Goal: Task Accomplishment & Management: Manage account settings

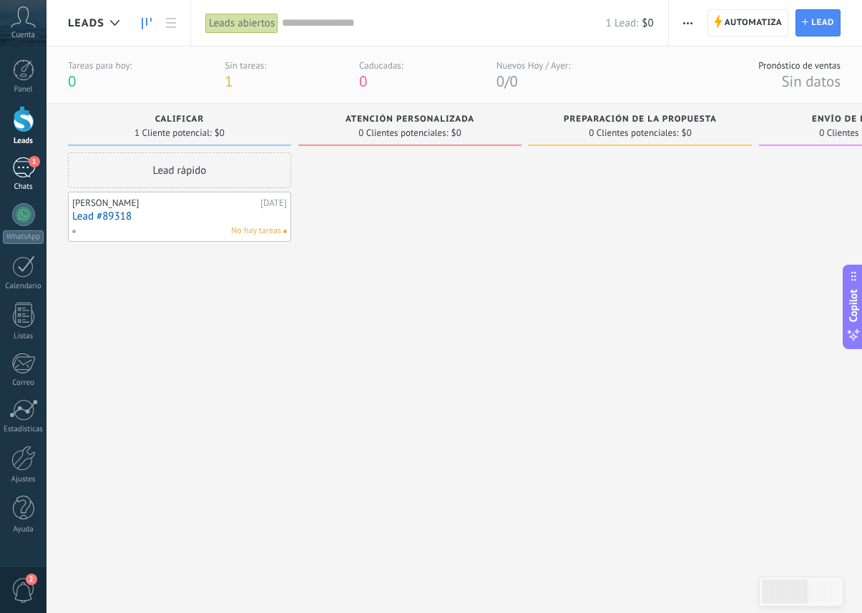
click at [35, 179] on link "1 Chats" at bounding box center [23, 174] width 47 height 34
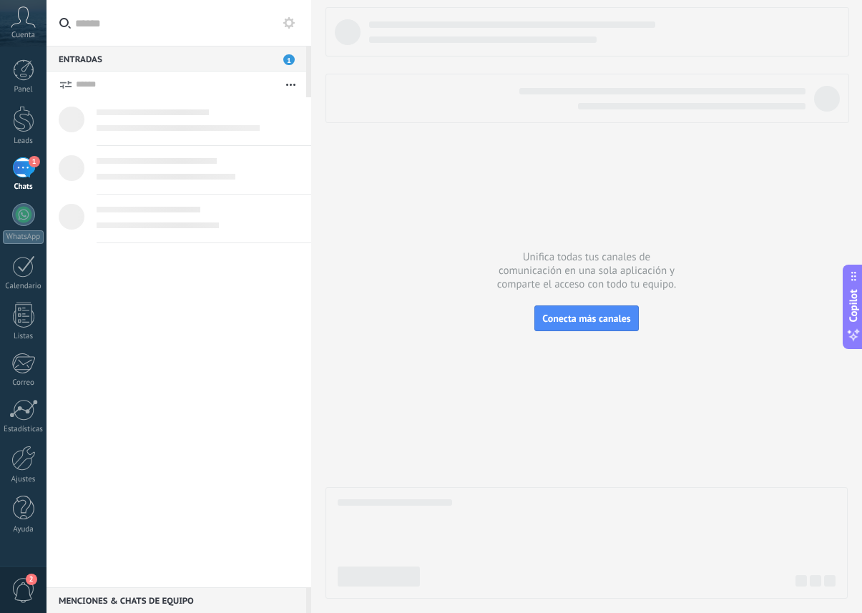
click at [108, 119] on div at bounding box center [199, 112] width 204 height 16
click at [140, 65] on div "Entradas 1" at bounding box center [177, 59] width 260 height 26
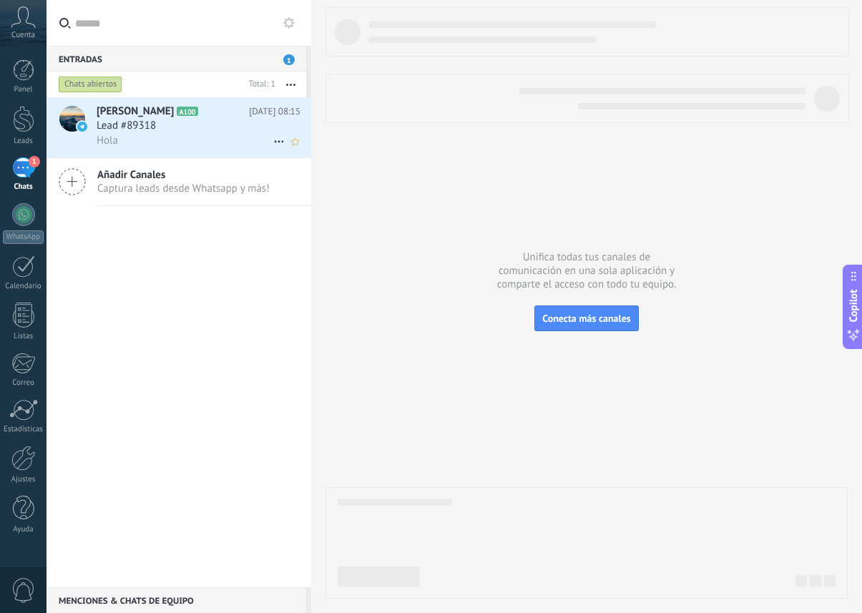
click at [153, 140] on div "Hola" at bounding box center [199, 140] width 204 height 15
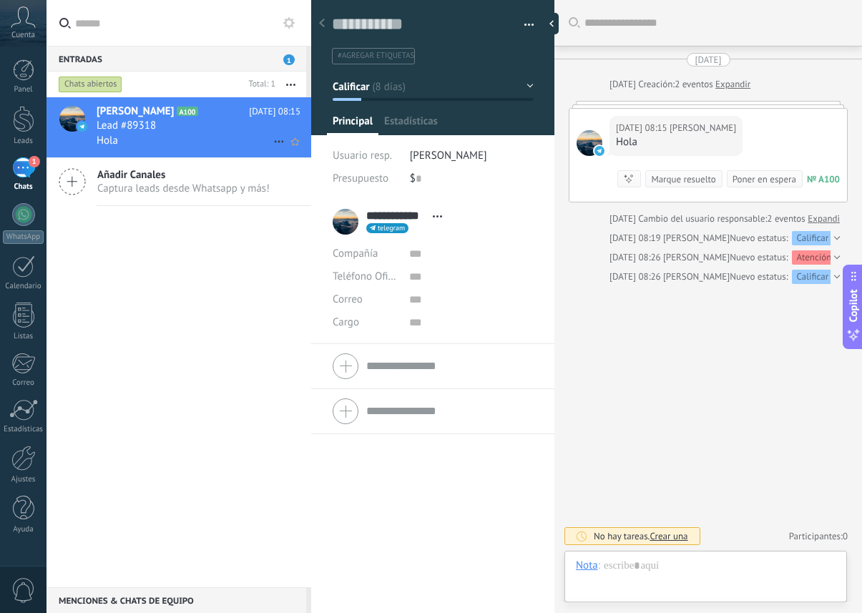
scroll to position [21, 0]
click at [402, 83] on button "Calificar" at bounding box center [433, 87] width 201 height 26
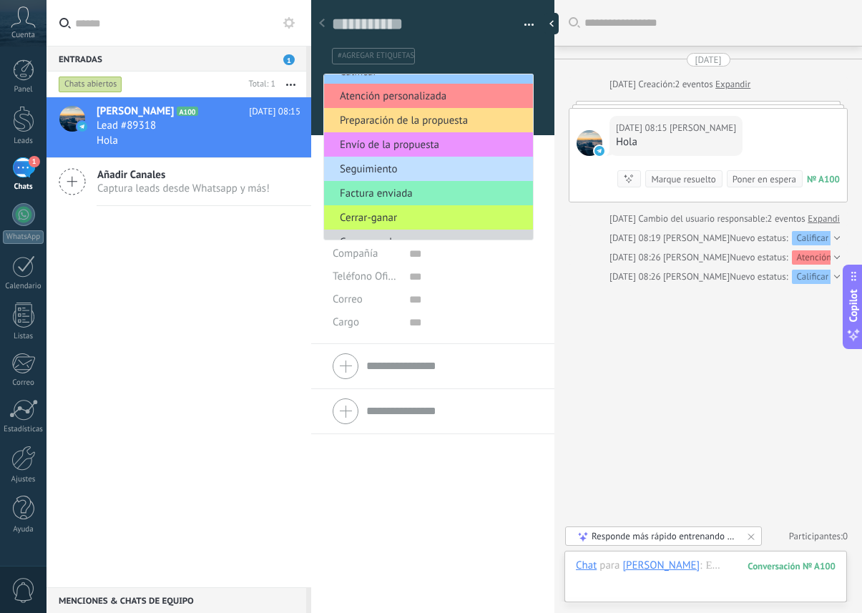
scroll to position [0, 0]
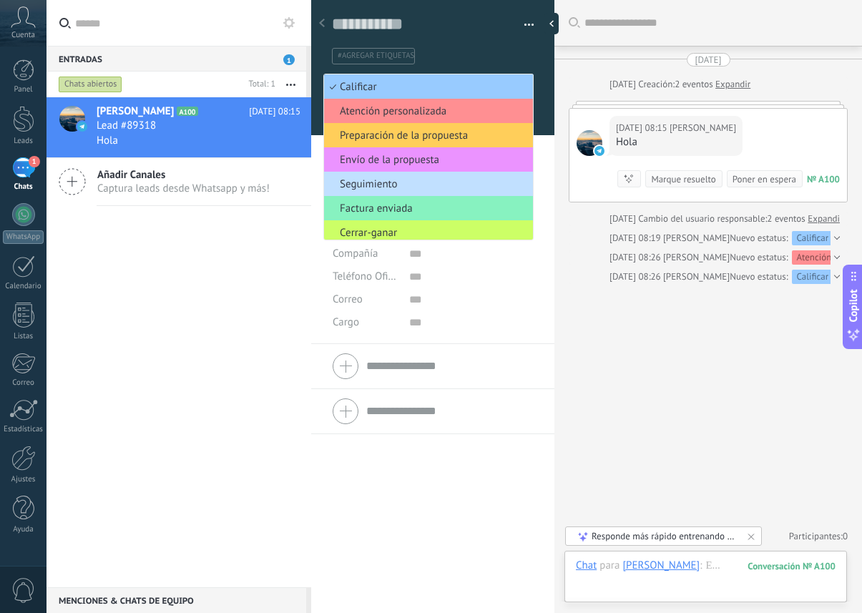
click at [472, 43] on div "#agregar etiquetas" at bounding box center [433, 51] width 203 height 26
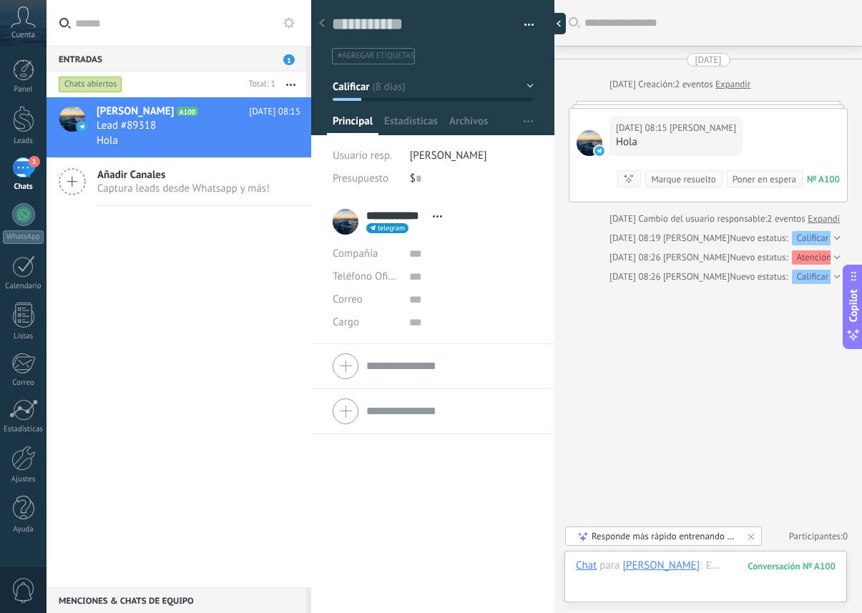
click at [557, 16] on div at bounding box center [555, 23] width 21 height 21
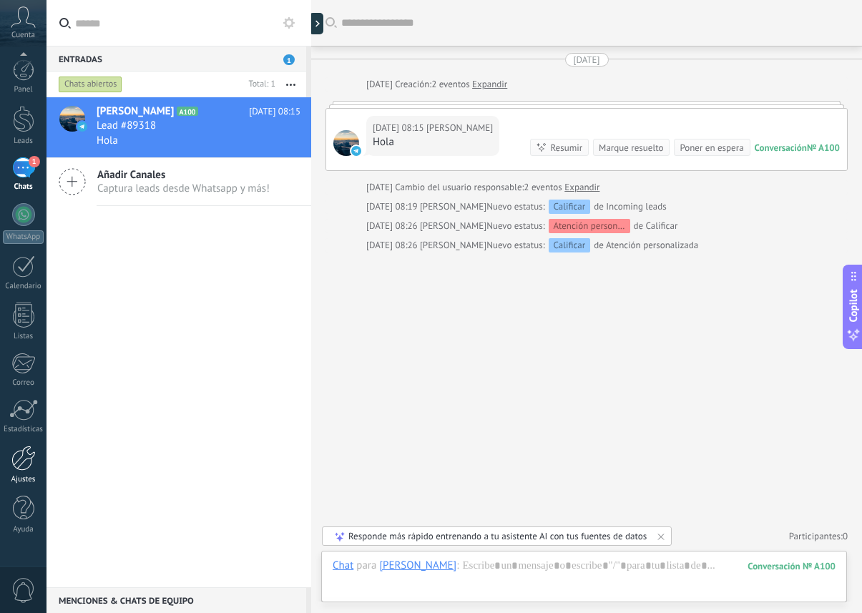
click at [24, 471] on link "Ajustes" at bounding box center [23, 465] width 47 height 39
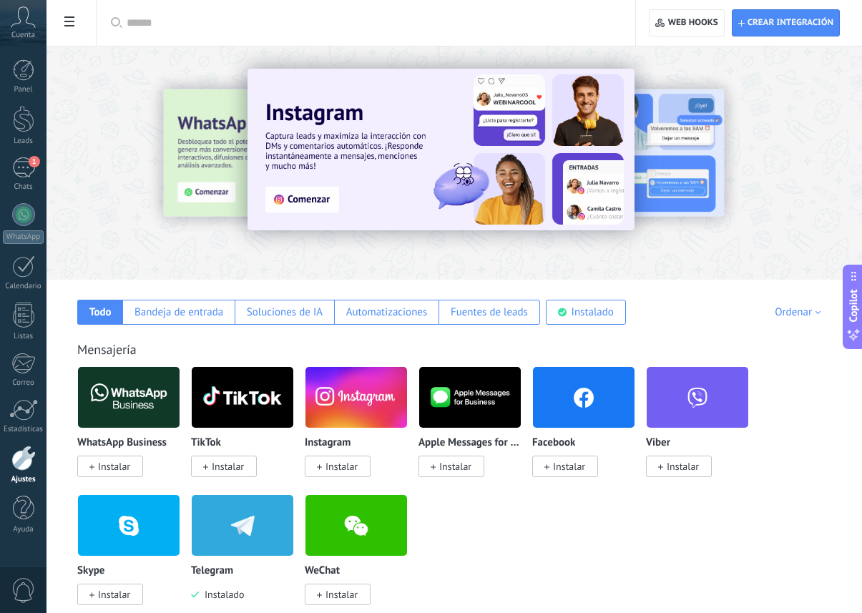
click at [26, 20] on icon at bounding box center [23, 16] width 25 height 21
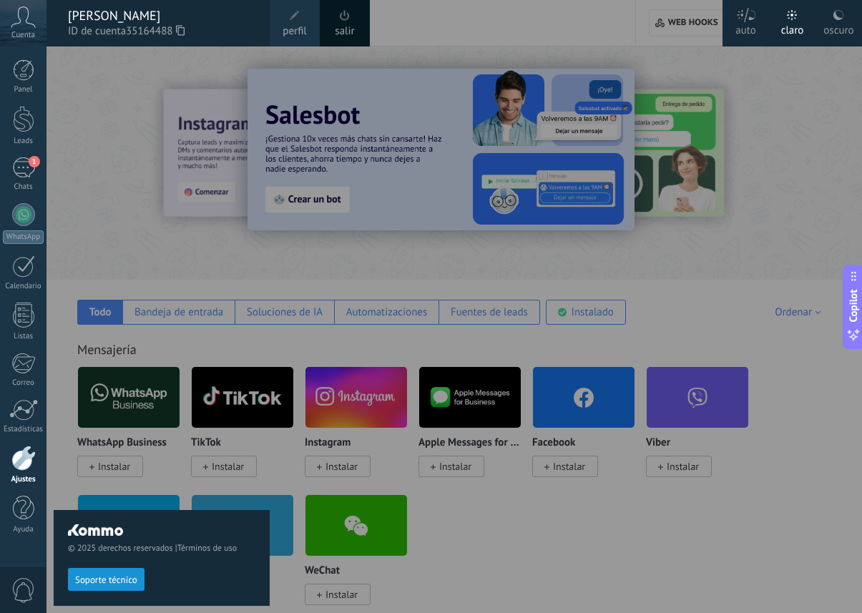
click at [293, 21] on span at bounding box center [295, 16] width 16 height 16
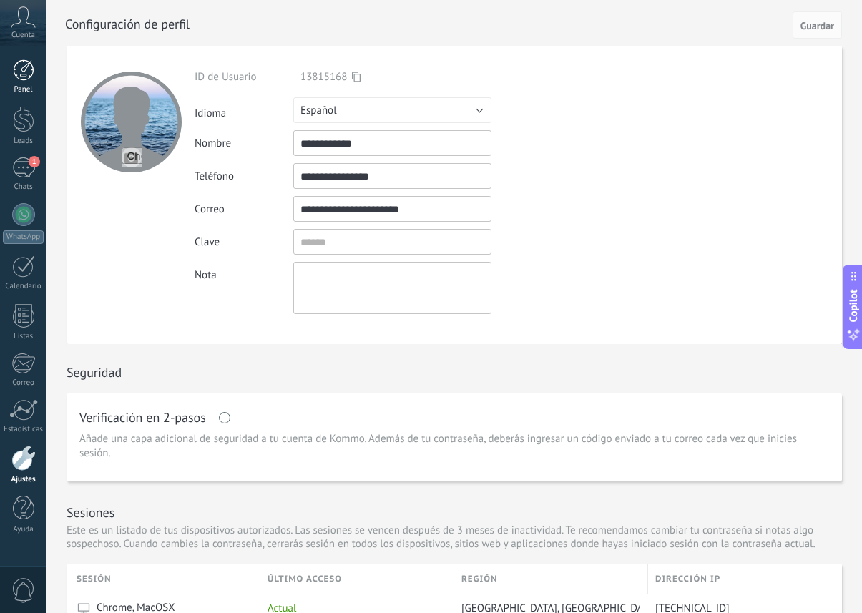
click at [26, 67] on div at bounding box center [23, 69] width 21 height 21
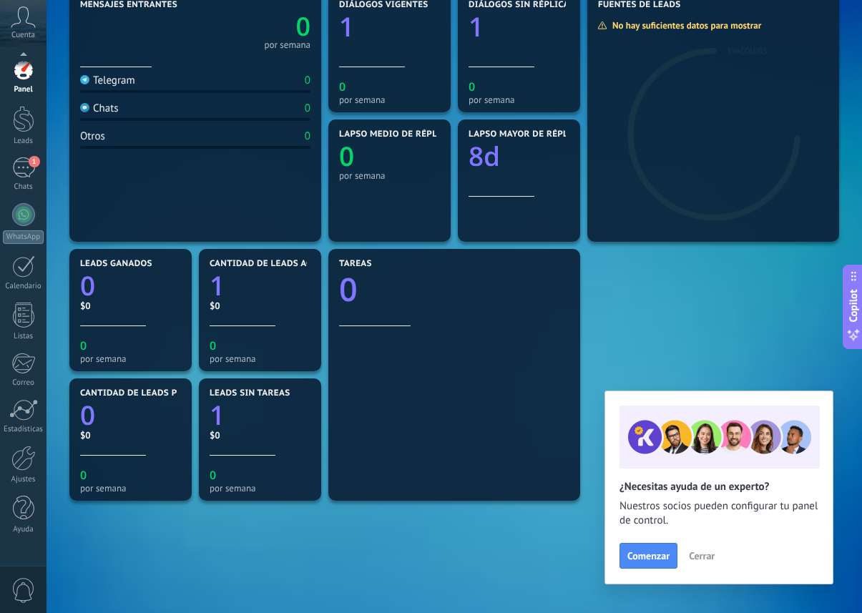
scroll to position [250, 0]
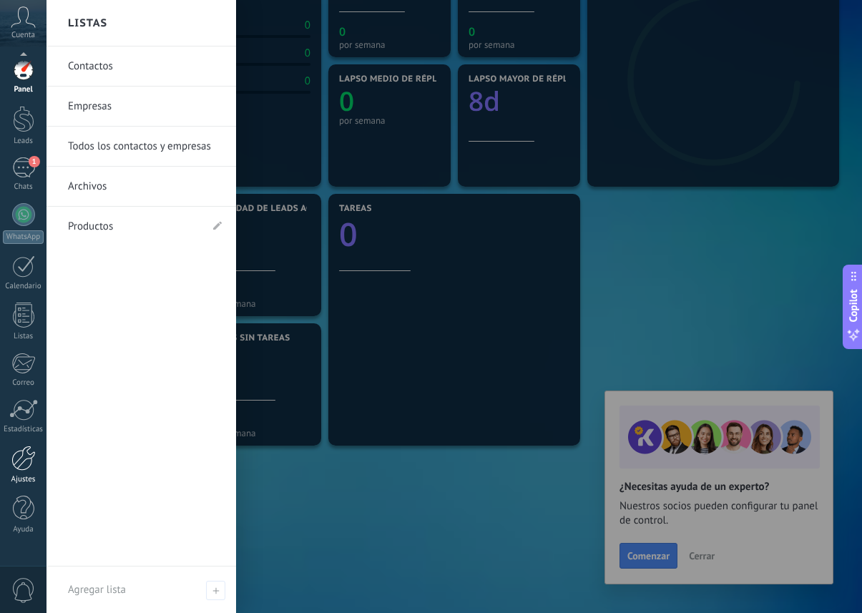
click at [26, 467] on div at bounding box center [23, 458] width 24 height 25
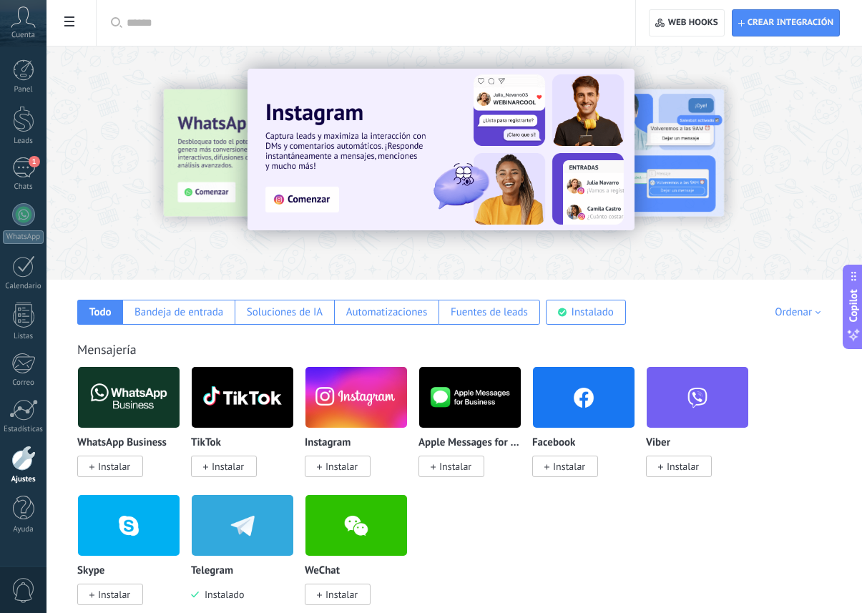
click at [80, 30] on span at bounding box center [69, 23] width 24 height 28
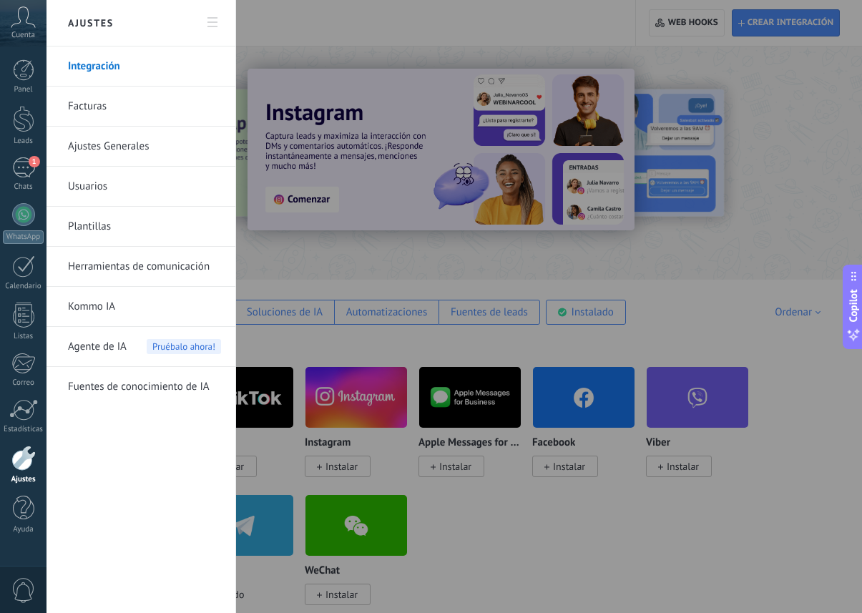
click at [99, 183] on link "Usuarios" at bounding box center [144, 187] width 153 height 40
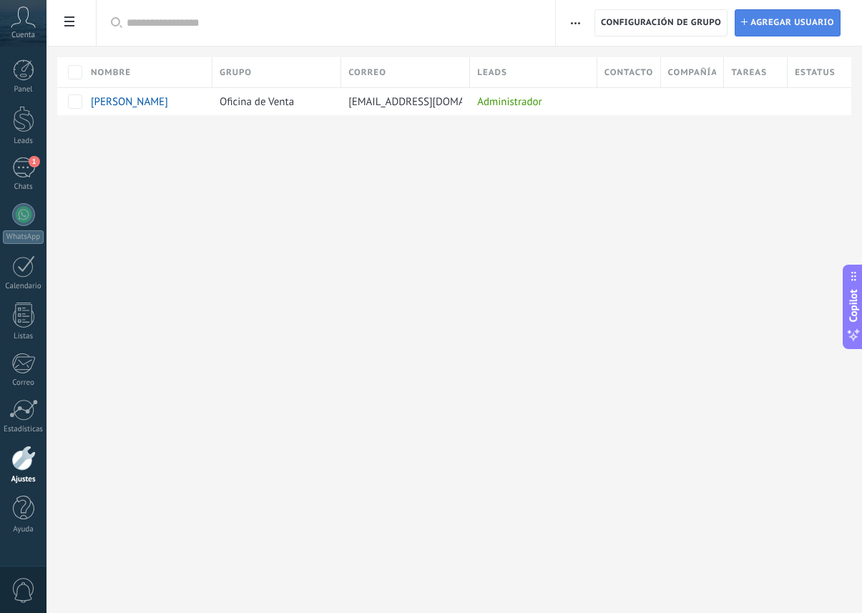
click at [759, 23] on span "Agregar usuario" at bounding box center [793, 23] width 84 height 26
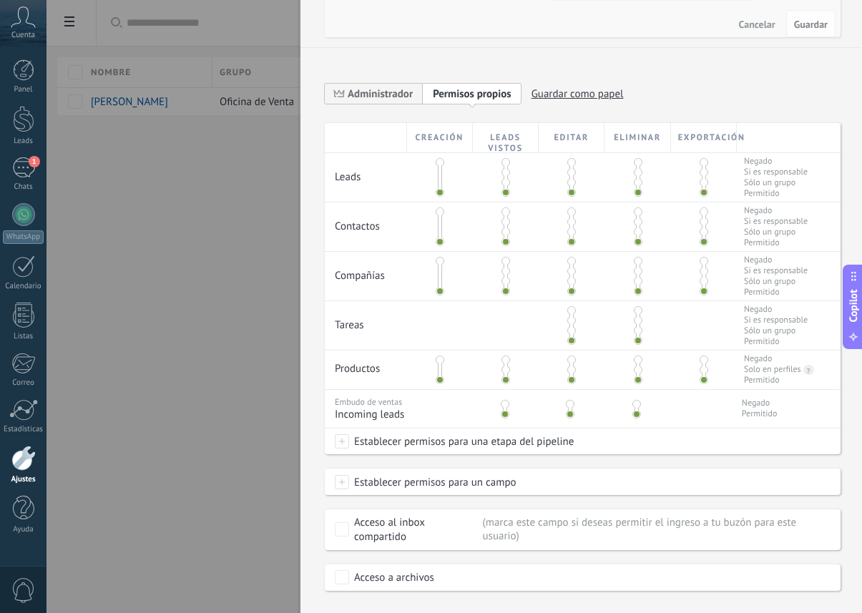
scroll to position [210, 0]
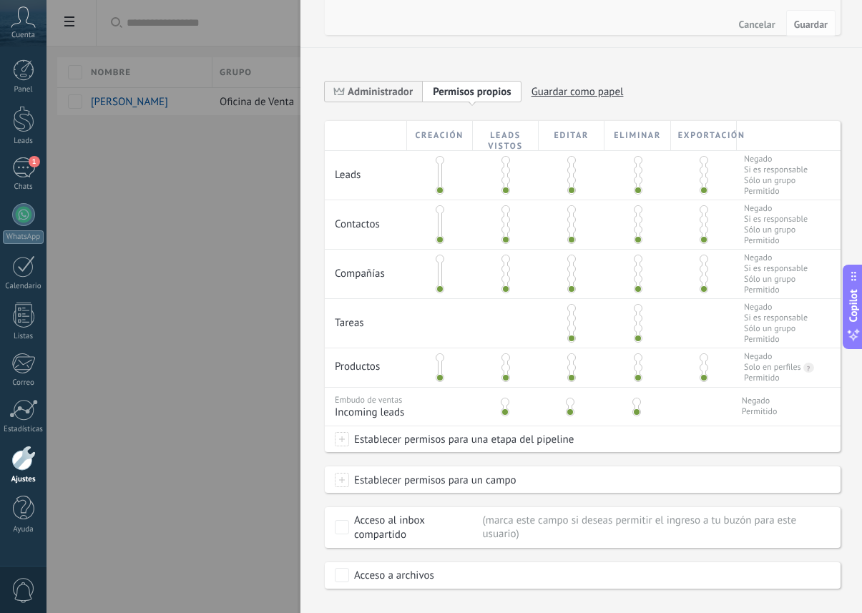
click at [436, 179] on span at bounding box center [440, 180] width 9 height 9
click at [399, 95] on span "Administrador" at bounding box center [380, 92] width 65 height 14
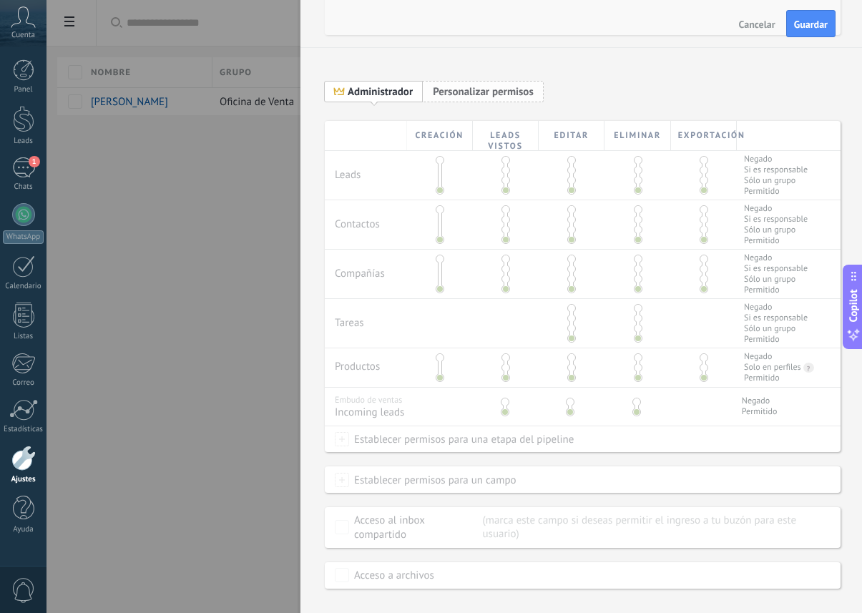
click at [449, 93] on span "Personalizar permisos" at bounding box center [483, 92] width 101 height 14
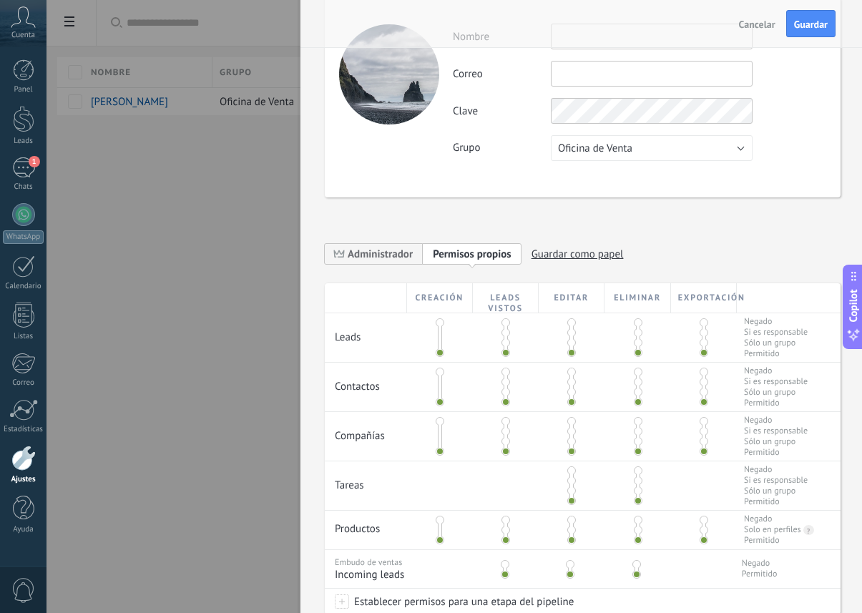
scroll to position [0, 0]
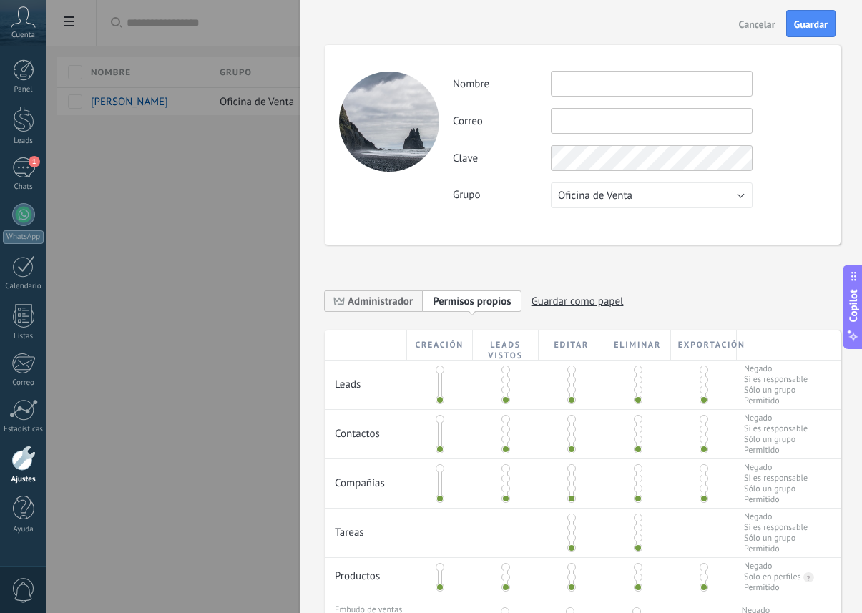
click at [749, 19] on span "Cancelar" at bounding box center [757, 24] width 37 height 10
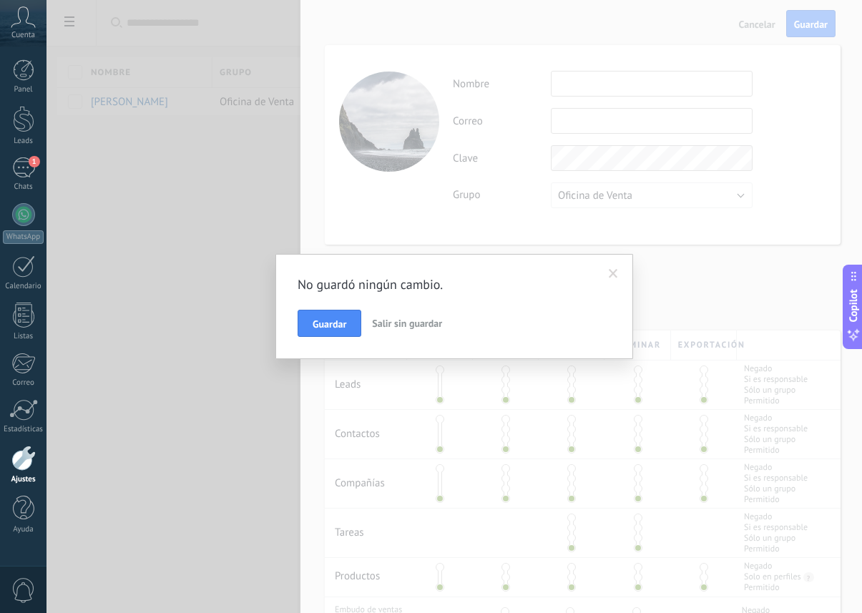
click at [613, 273] on span at bounding box center [613, 274] width 9 height 10
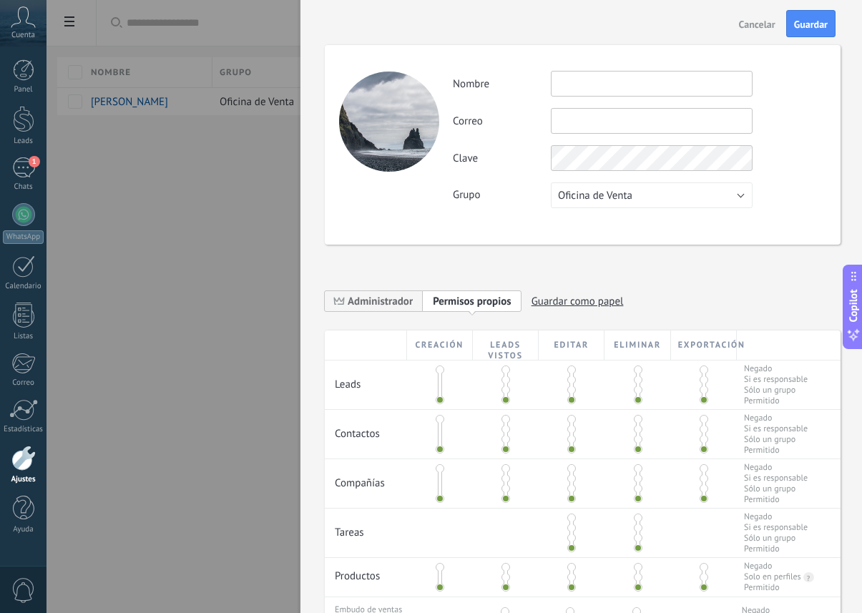
click at [752, 29] on span "Cancelar" at bounding box center [757, 24] width 37 height 10
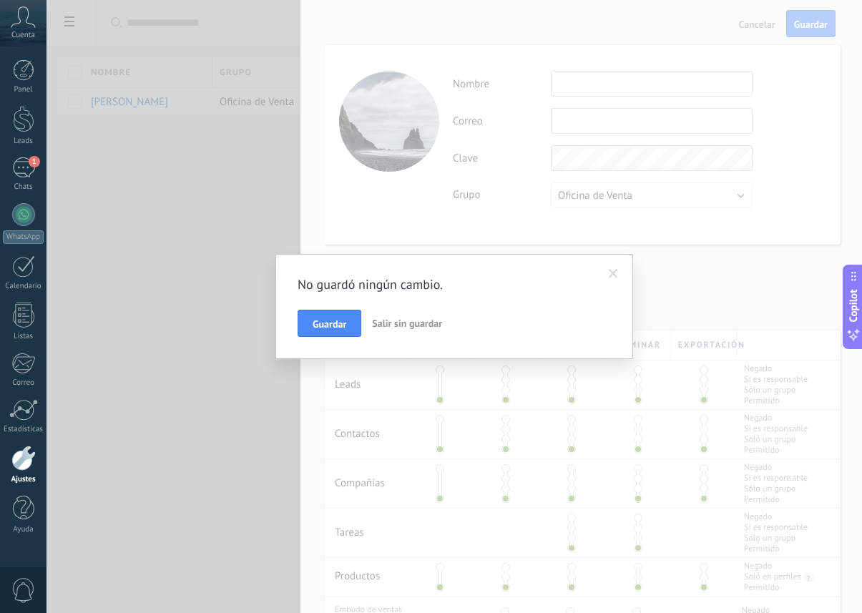
click at [408, 327] on span "Salir sin guardar" at bounding box center [407, 323] width 70 height 13
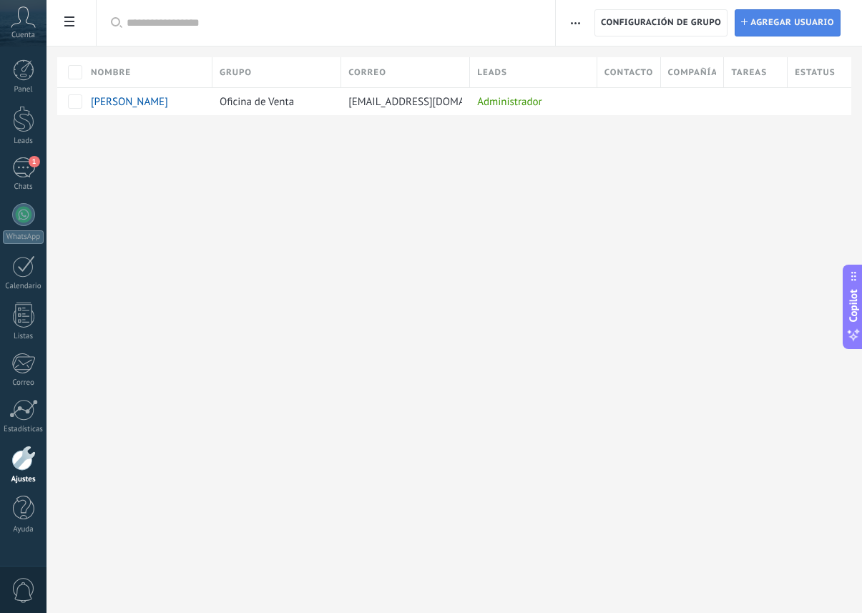
click at [764, 28] on span "Agregar usuario" at bounding box center [793, 23] width 84 height 26
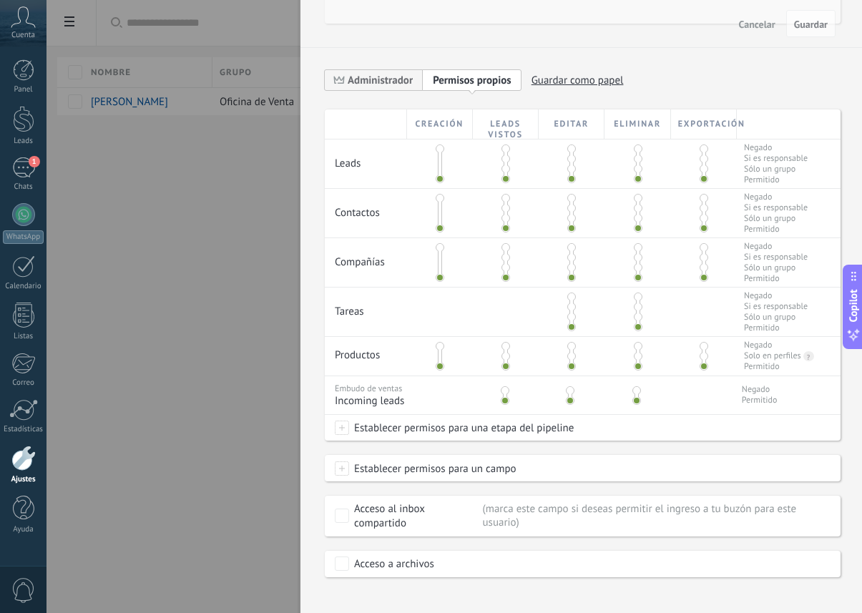
scroll to position [242, 0]
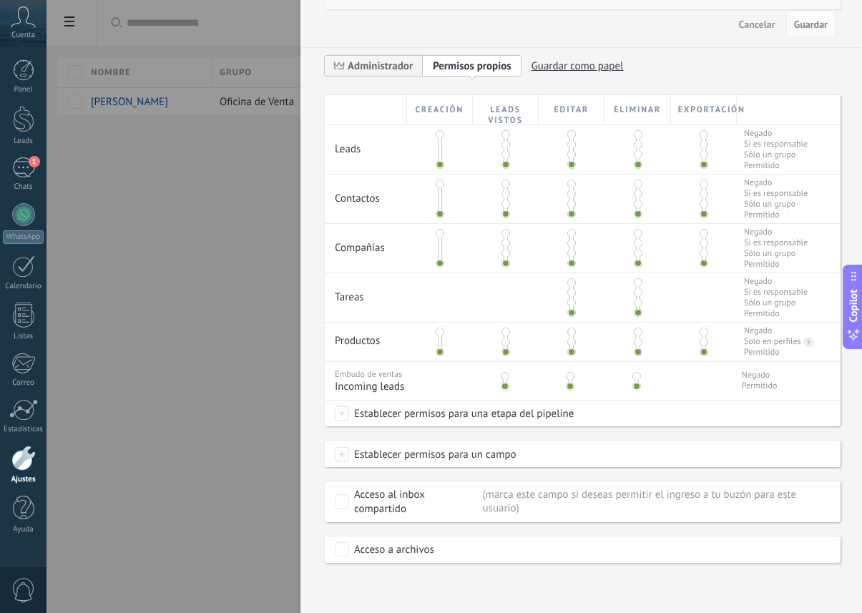
click at [344, 413] on span at bounding box center [342, 414] width 14 height 14
click at [625, 410] on div at bounding box center [455, 306] width 816 height 613
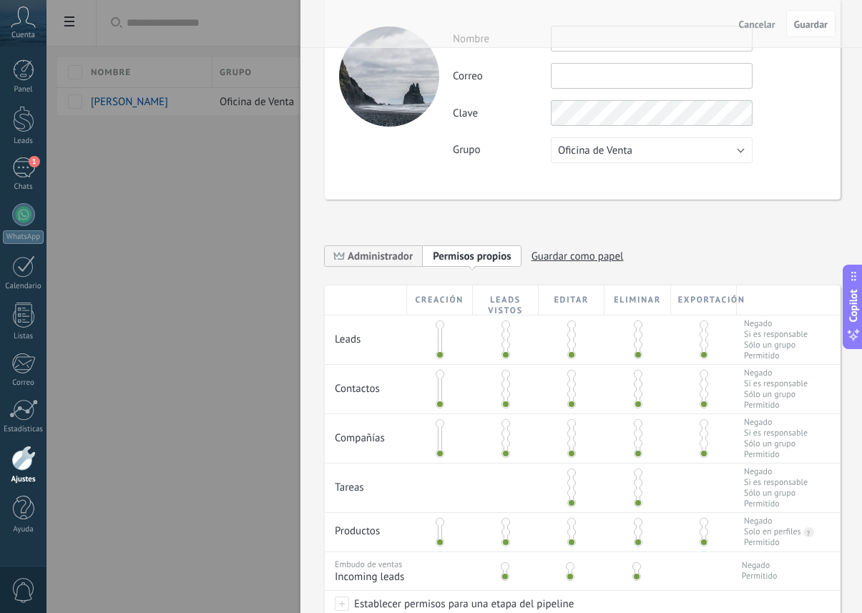
scroll to position [0, 0]
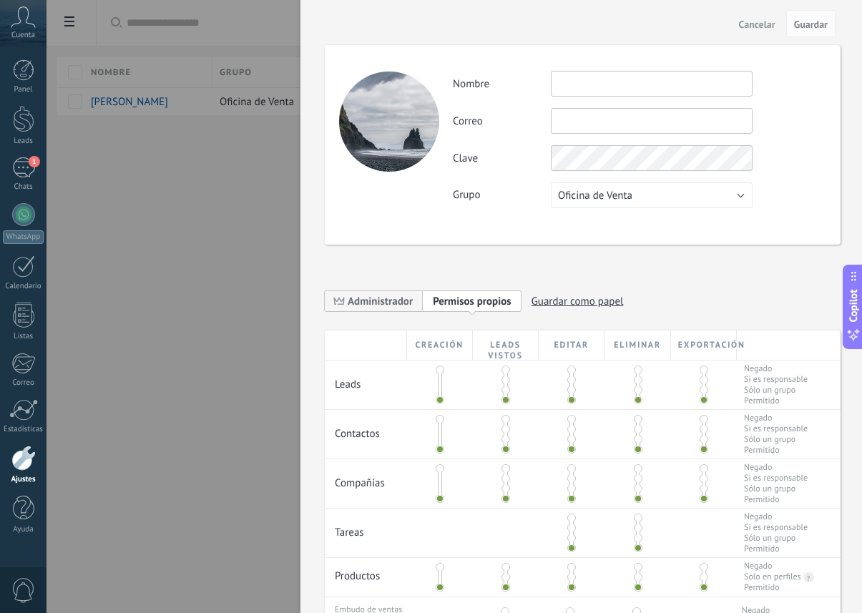
click at [441, 390] on span at bounding box center [440, 390] width 9 height 9
click at [499, 381] on div at bounding box center [506, 385] width 66 height 49
click at [553, 381] on div at bounding box center [572, 385] width 66 height 49
click at [627, 383] on div at bounding box center [638, 385] width 66 height 49
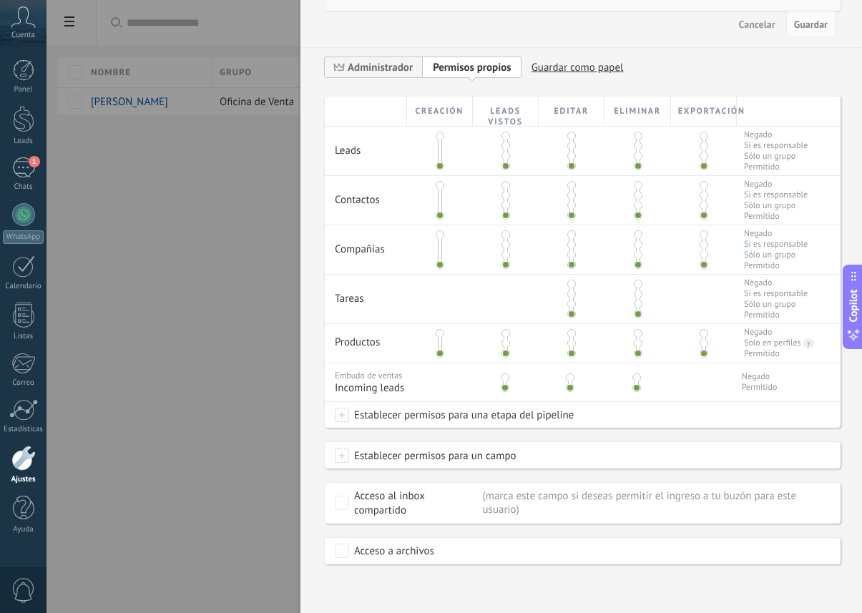
scroll to position [242, 0]
click at [508, 339] on div at bounding box center [506, 342] width 66 height 39
click at [344, 414] on span at bounding box center [342, 414] width 14 height 14
click at [625, 406] on div at bounding box center [455, 306] width 816 height 613
click at [346, 455] on span at bounding box center [342, 454] width 14 height 14
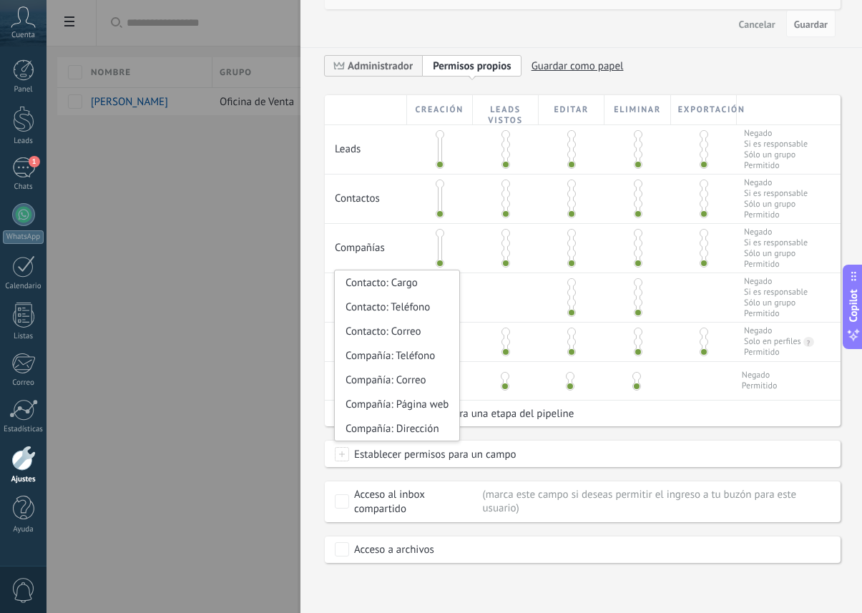
click at [586, 439] on div "Creación Leads vistos Editar Eliminar Exportación Leads Negado Si es responsabl…" at bounding box center [583, 329] width 516 height 468
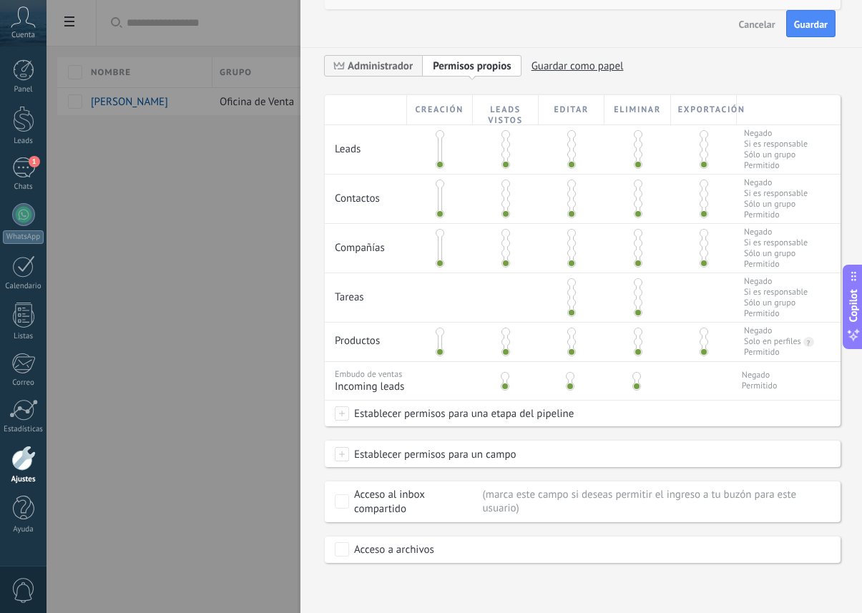
scroll to position [0, 0]
click at [755, 24] on span "Cancelar" at bounding box center [757, 24] width 37 height 10
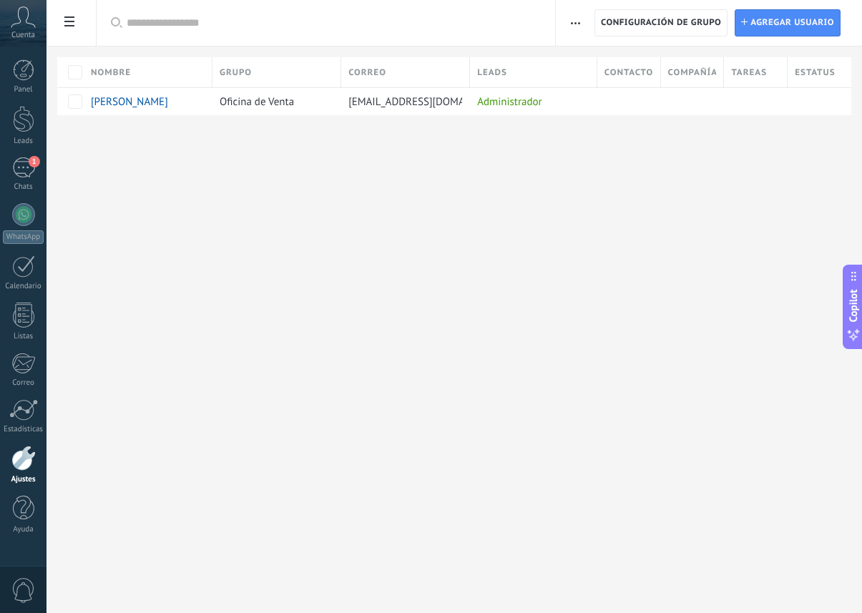
click at [855, 304] on span "Copilot" at bounding box center [854, 305] width 14 height 33
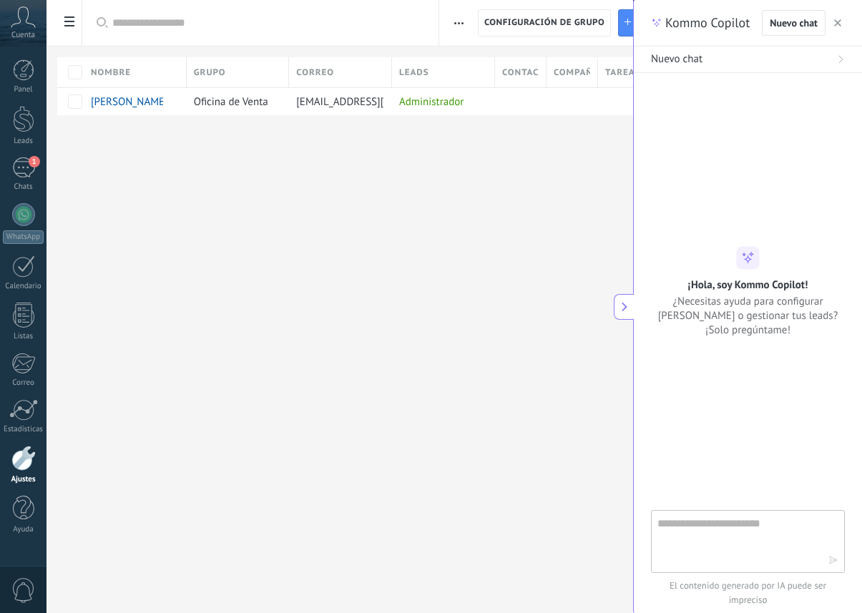
type textarea "**********"
click at [837, 19] on span "button" at bounding box center [838, 23] width 7 height 10
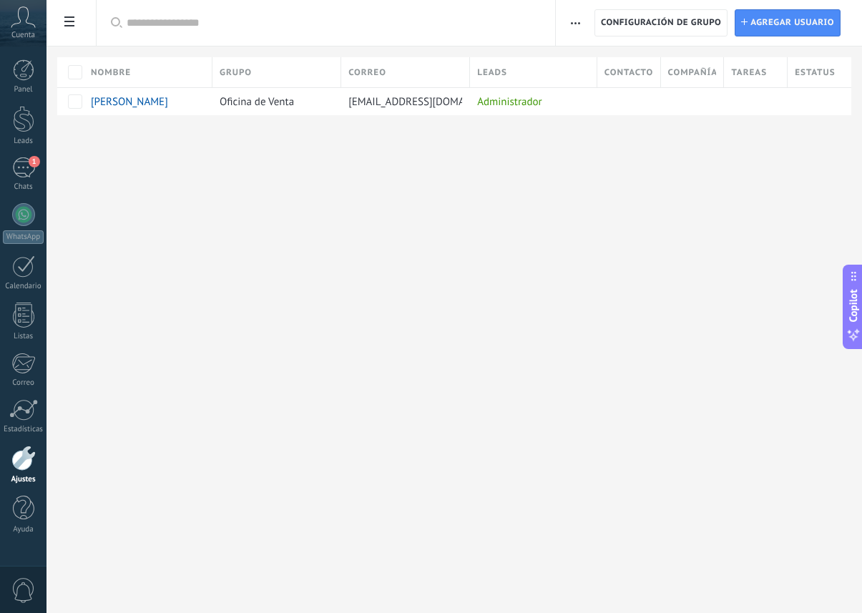
click at [24, 29] on div "Cuenta" at bounding box center [23, 23] width 47 height 47
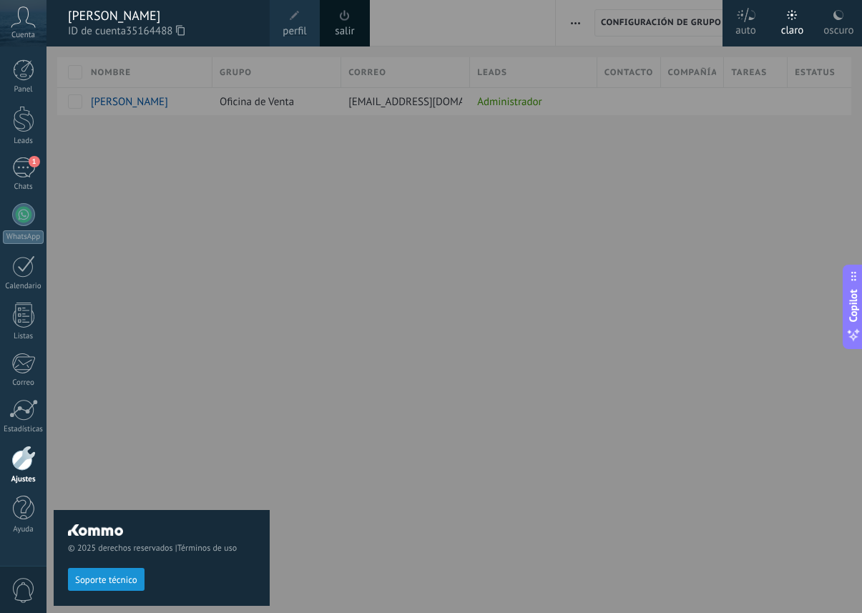
click at [272, 204] on div at bounding box center [478, 306] width 862 height 613
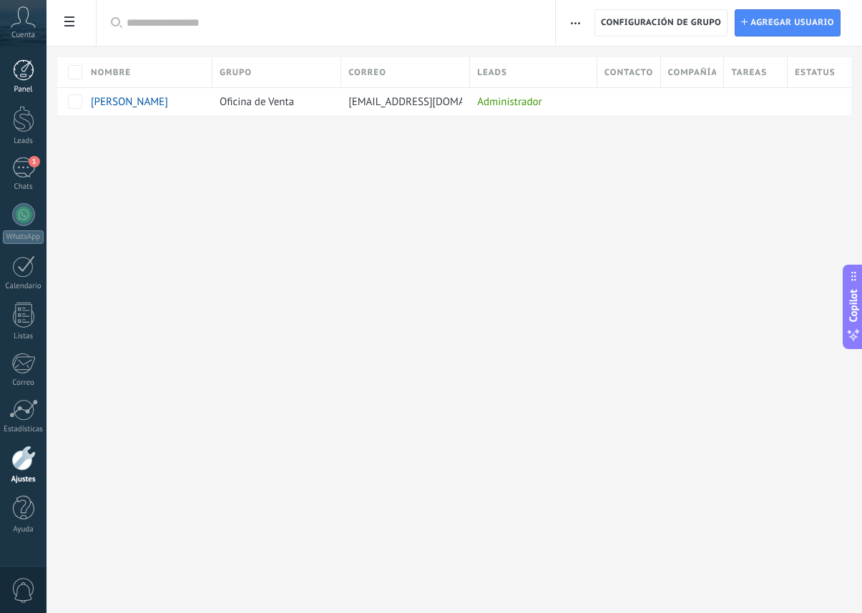
click at [21, 69] on div at bounding box center [23, 69] width 21 height 21
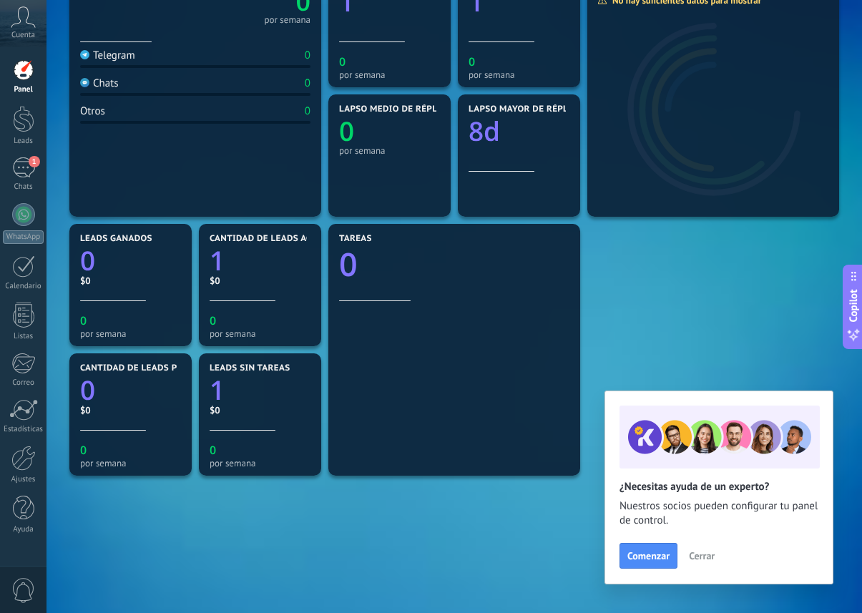
scroll to position [260, 0]
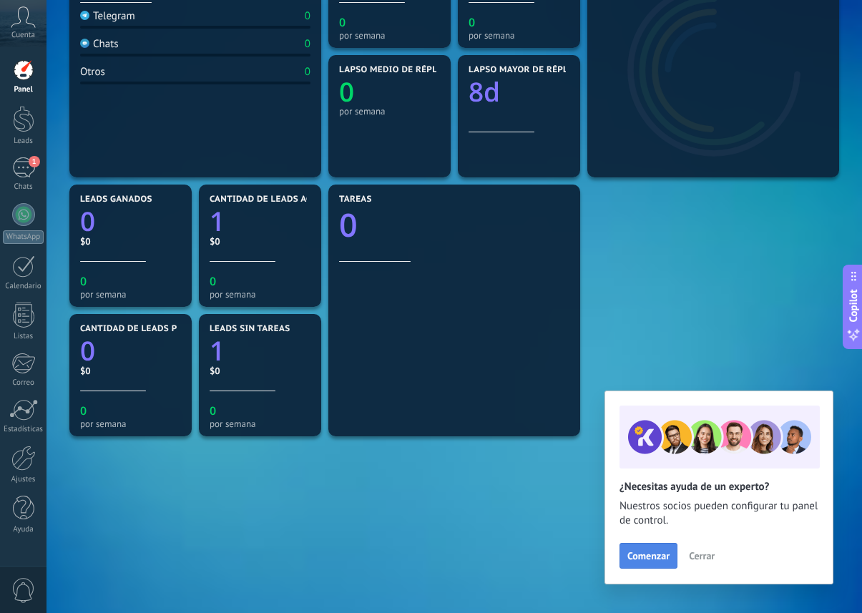
click at [663, 558] on span "Comenzar" at bounding box center [649, 556] width 42 height 10
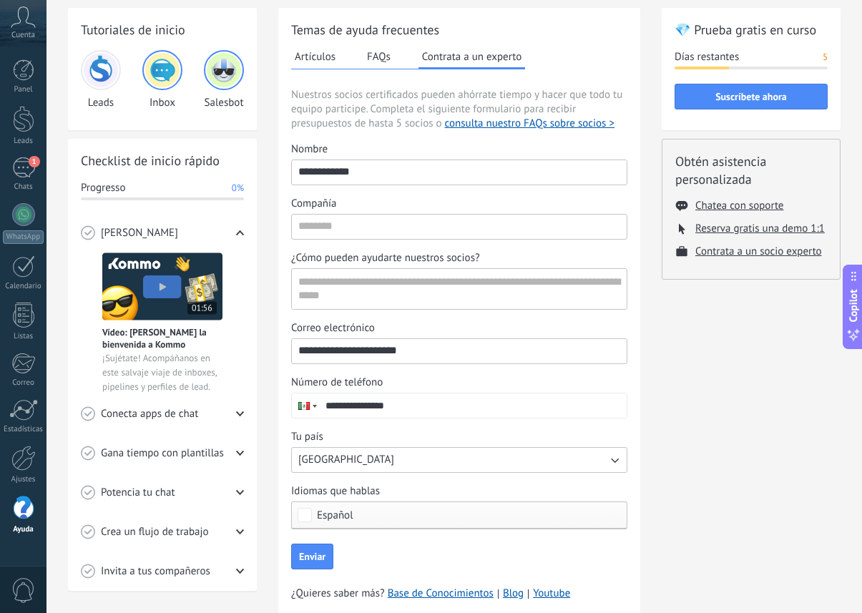
scroll to position [62, 0]
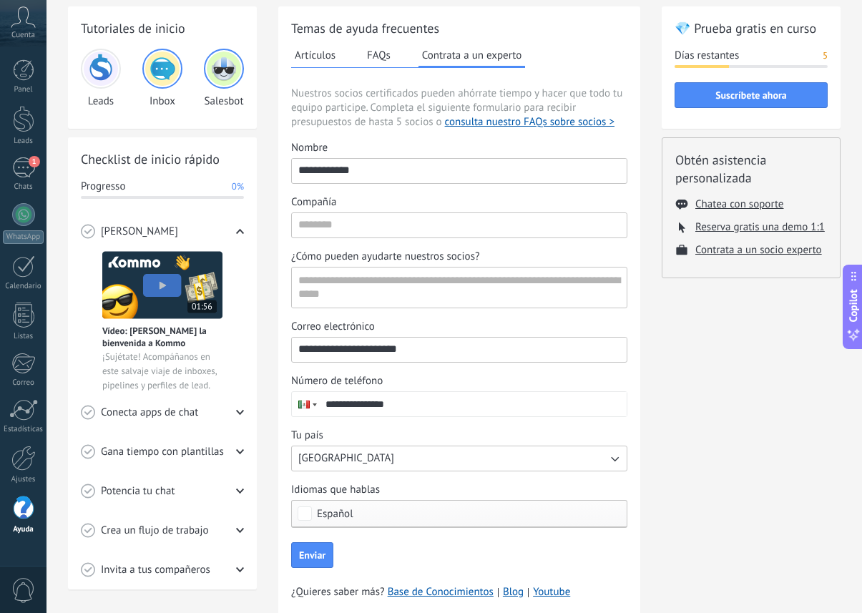
click at [97, 70] on img at bounding box center [101, 69] width 34 height 34
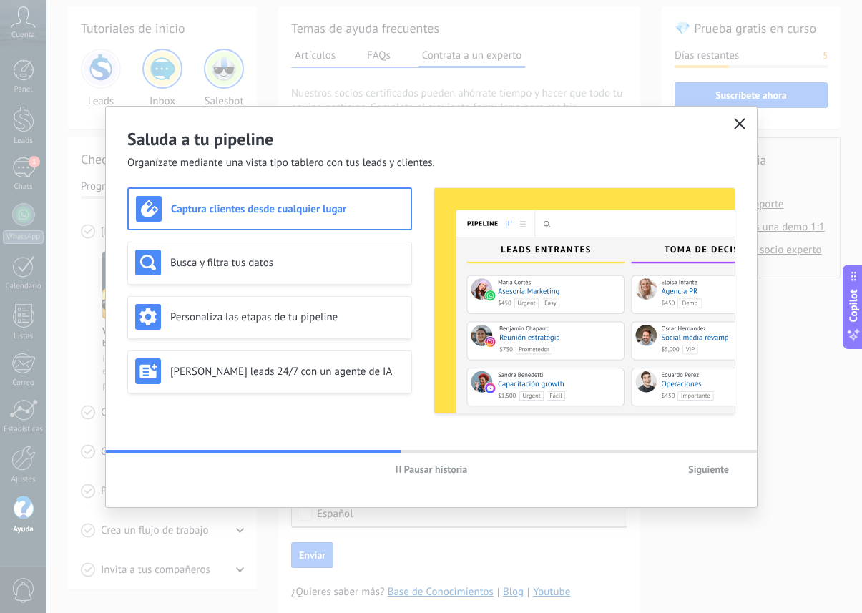
click at [739, 122] on use "button" at bounding box center [740, 123] width 11 height 11
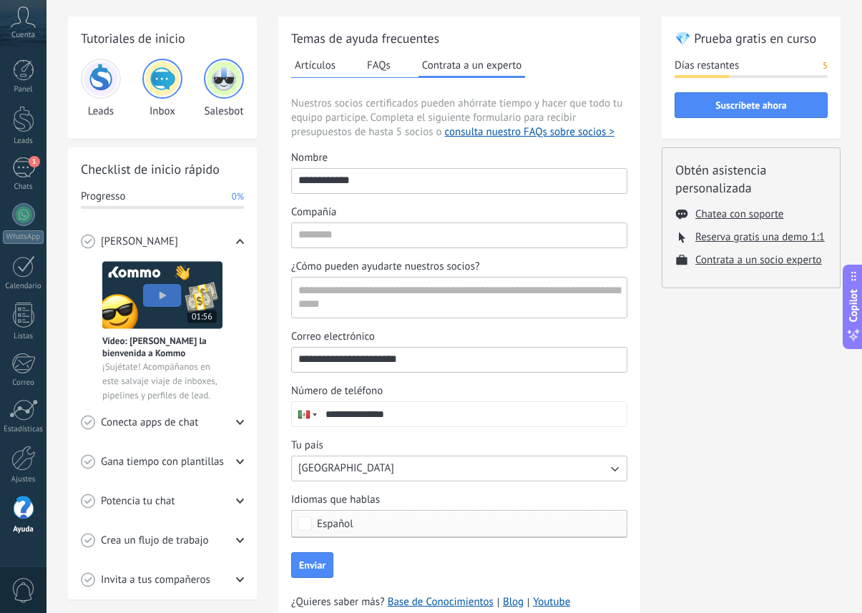
scroll to position [0, 0]
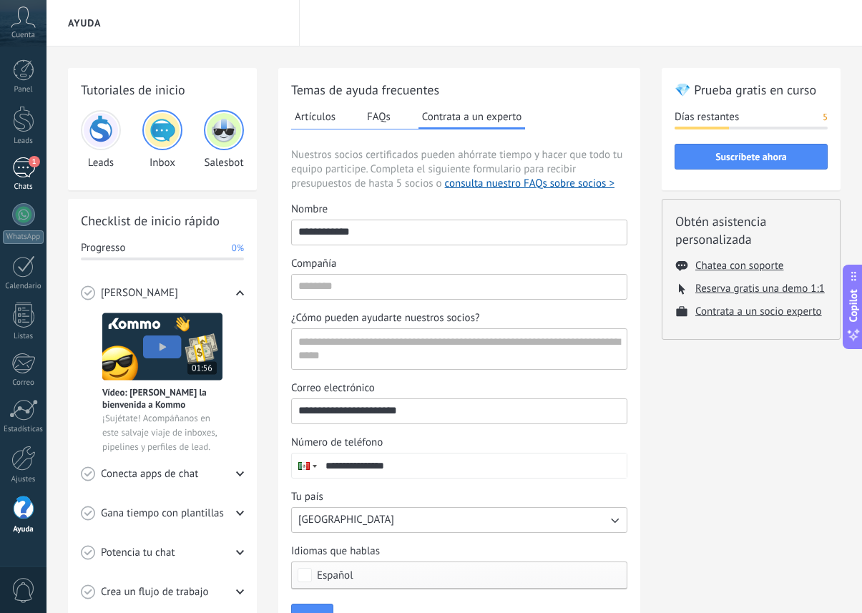
click at [30, 165] on span "1" at bounding box center [34, 161] width 11 height 11
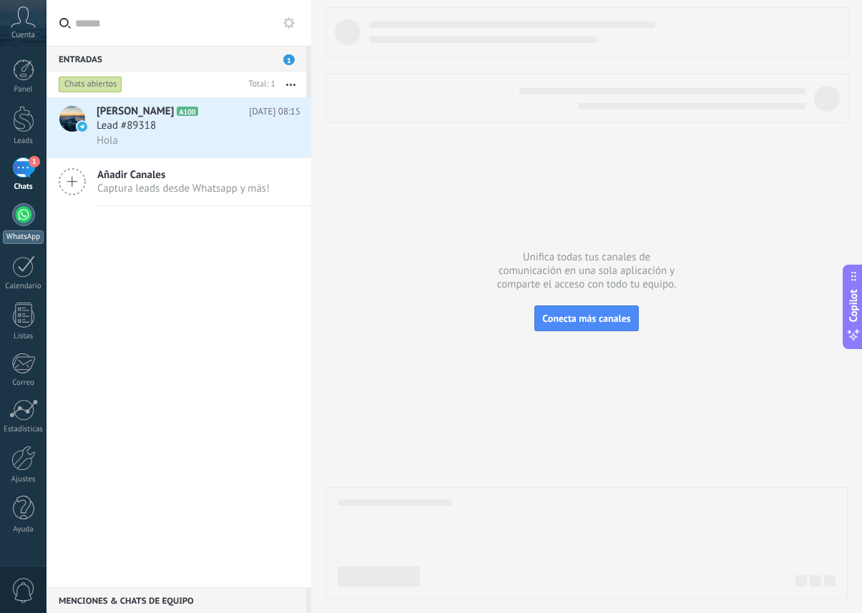
click at [23, 218] on div at bounding box center [23, 214] width 23 height 23
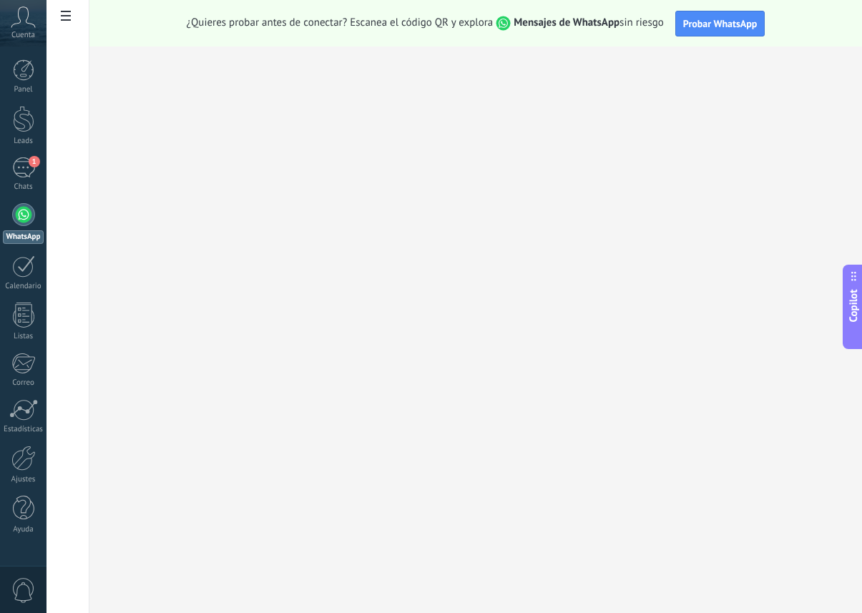
click at [50, 261] on div at bounding box center [68, 306] width 43 height 613
click at [30, 461] on div at bounding box center [23, 458] width 24 height 25
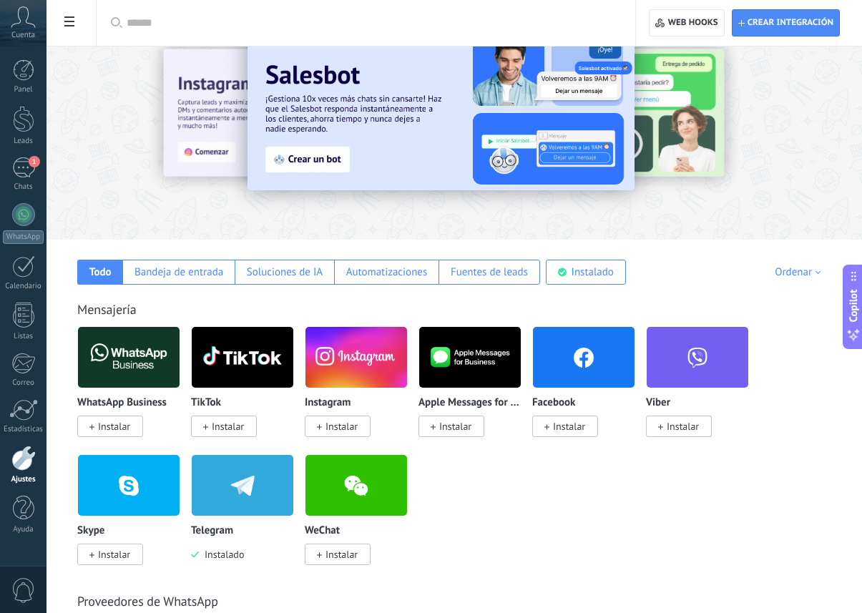
scroll to position [42, 0]
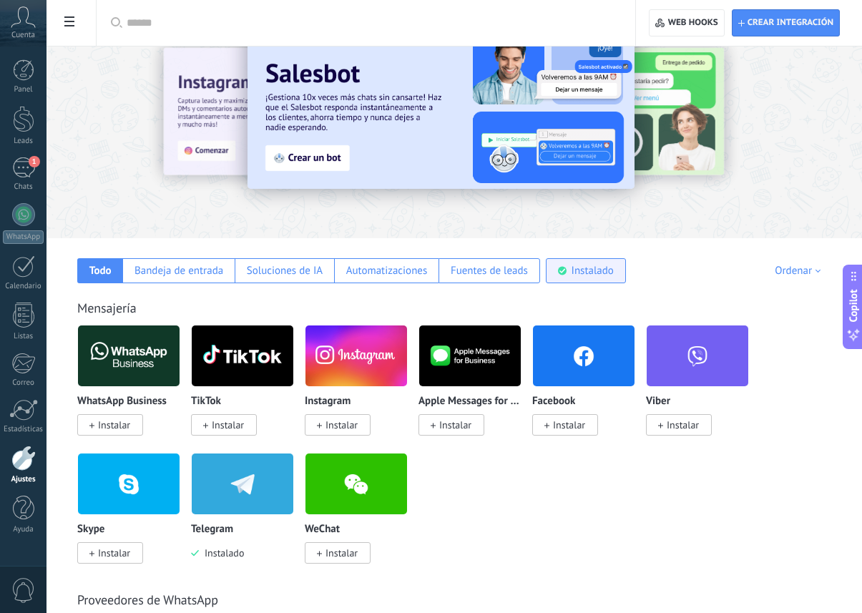
click at [574, 275] on div "Instalado" at bounding box center [593, 271] width 42 height 14
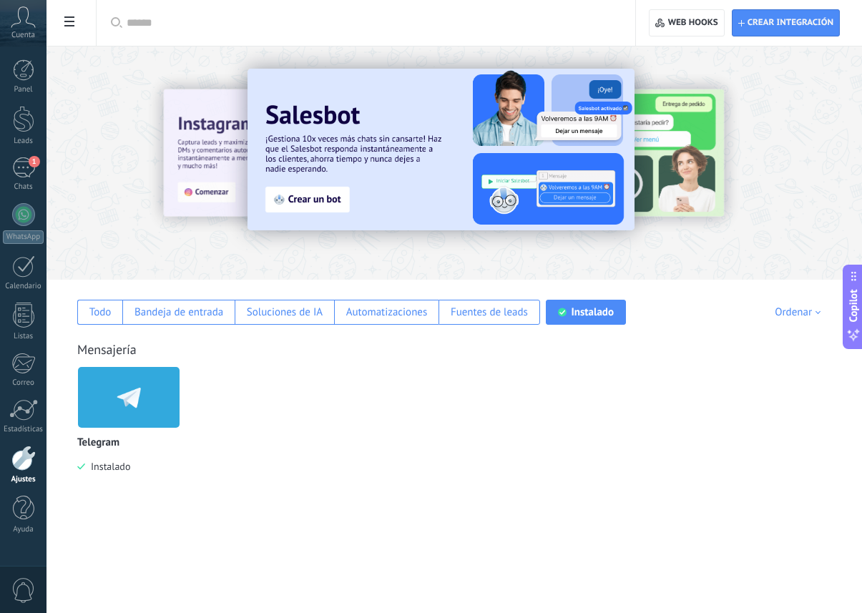
scroll to position [0, 0]
click at [105, 319] on div "Todo" at bounding box center [100, 313] width 22 height 14
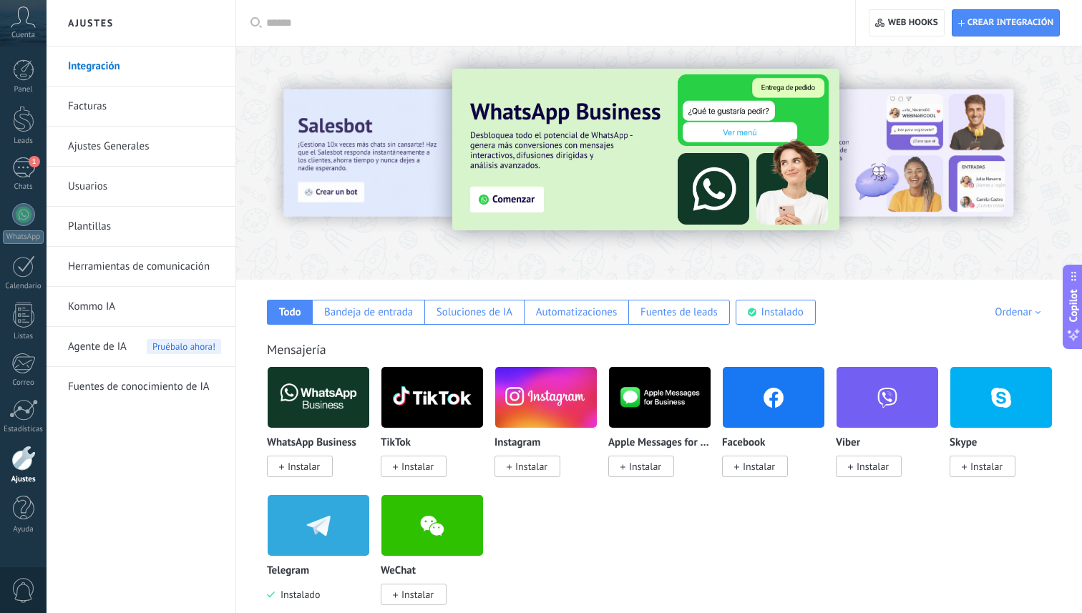
click at [322, 380] on img at bounding box center [319, 397] width 102 height 69
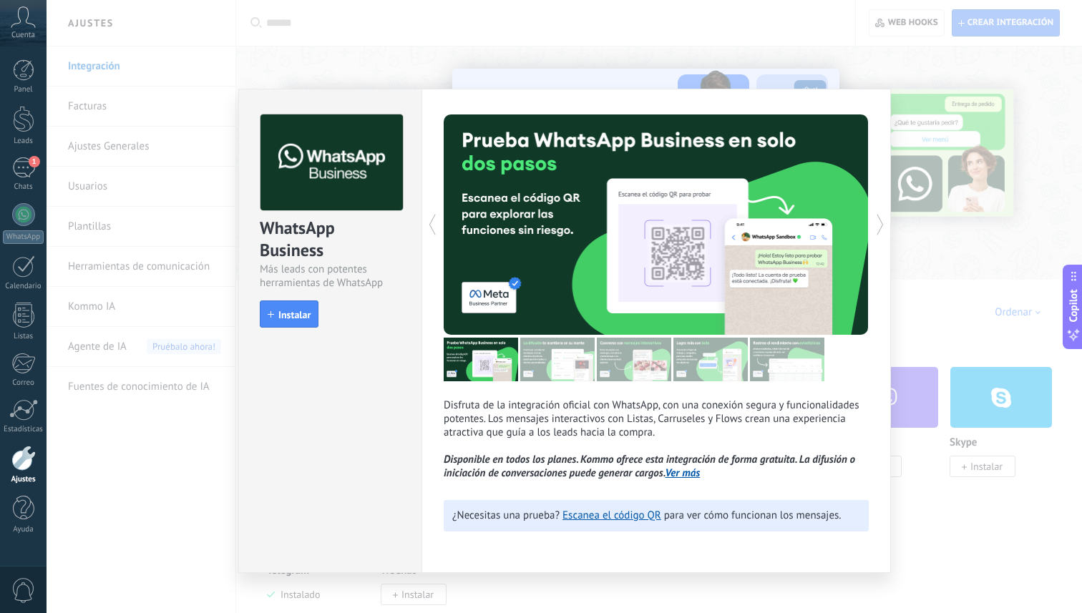
click at [862, 61] on div "WhatsApp Business Más leads con potentes herramientas de WhatsApp install Insta…" at bounding box center [565, 306] width 1036 height 613
